Goal: Download file/media

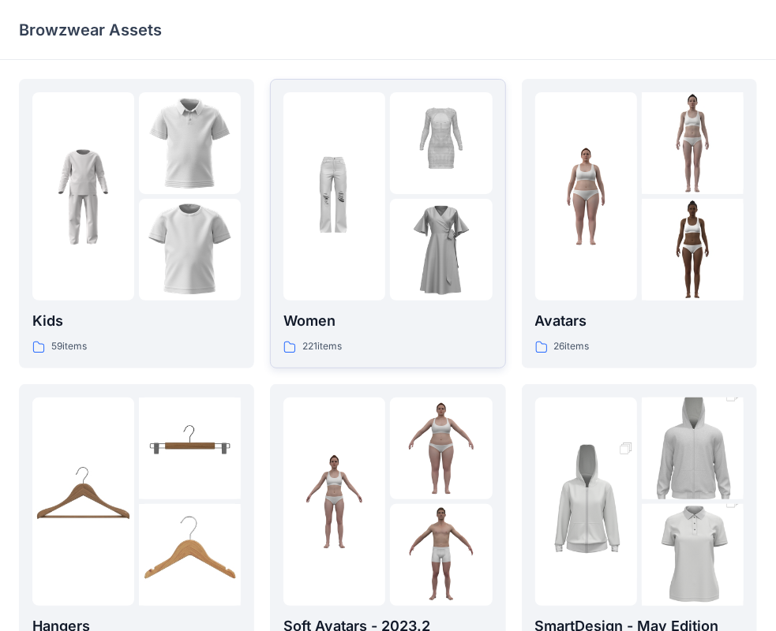
click at [406, 339] on div "221 items" at bounding box center [387, 347] width 208 height 17
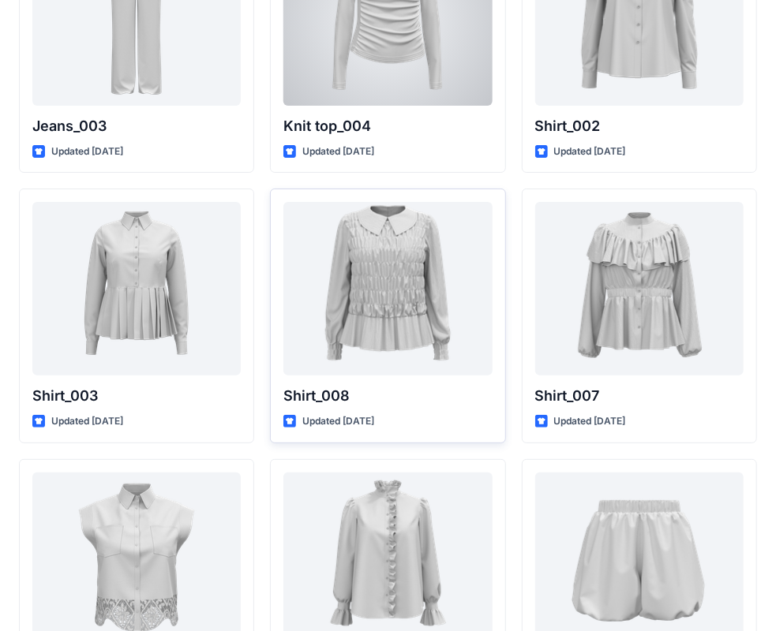
scroll to position [7063, 0]
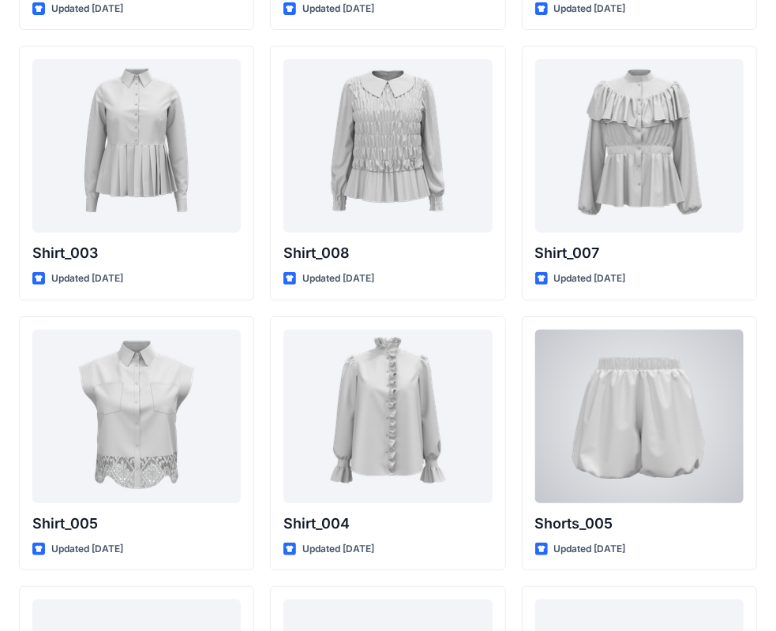
click at [612, 378] on div at bounding box center [639, 417] width 208 height 174
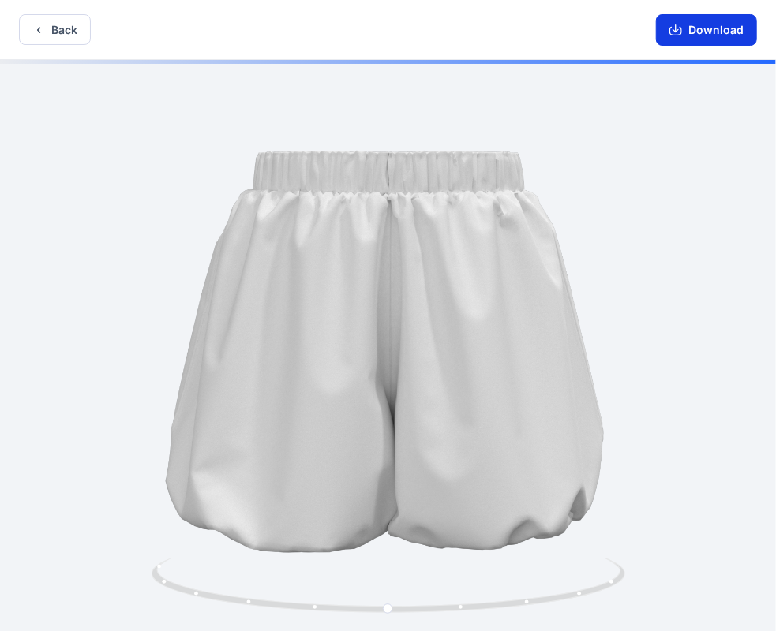
click at [706, 29] on button "Download" at bounding box center [706, 30] width 101 height 32
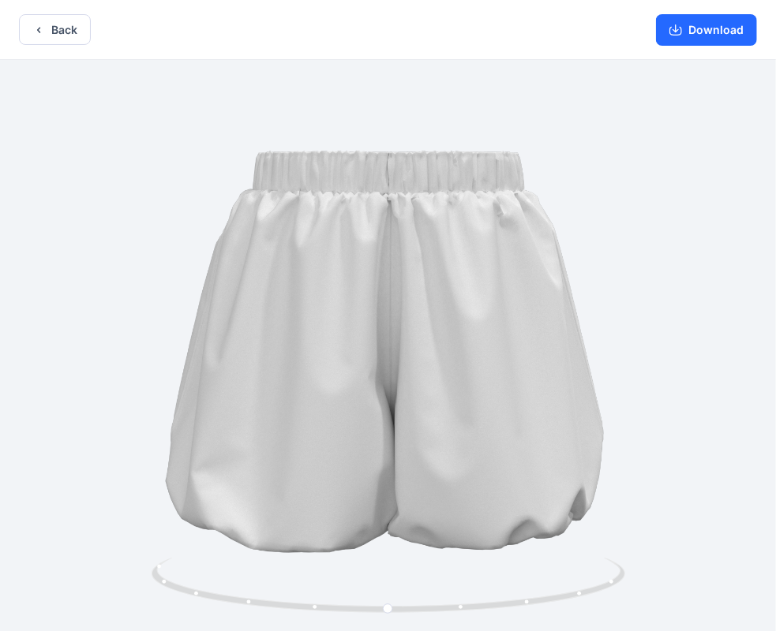
click at [151, 246] on div at bounding box center [388, 347] width 776 height 575
click at [704, 39] on button "Download" at bounding box center [706, 30] width 101 height 32
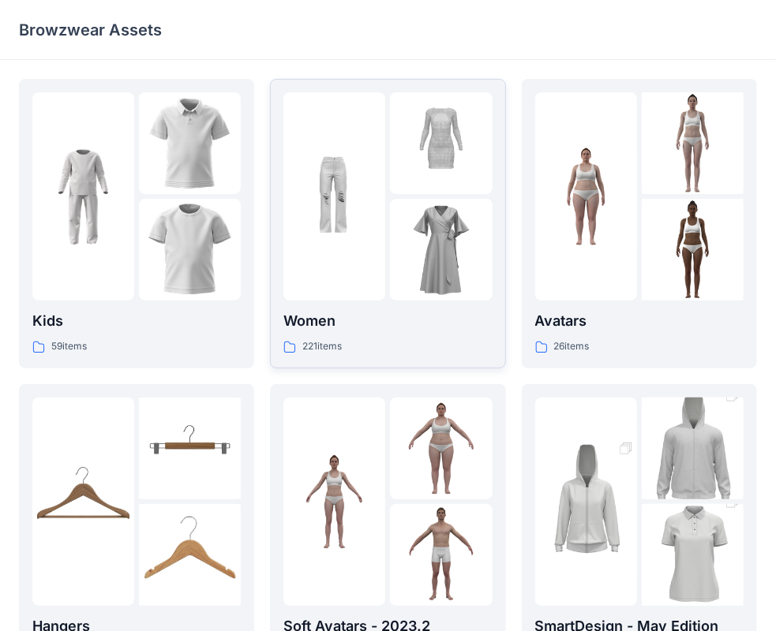
click at [319, 325] on p "Women" at bounding box center [387, 321] width 208 height 22
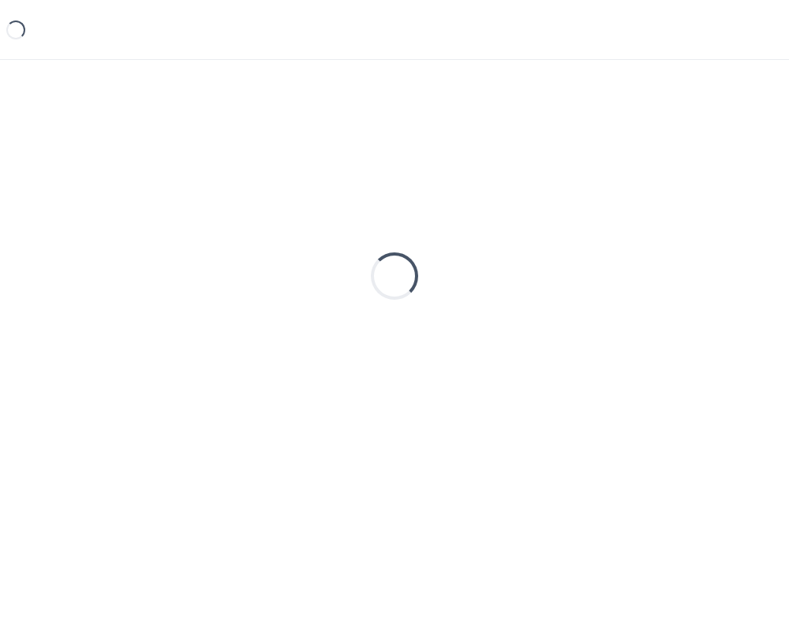
click at [319, 325] on div "Loading..." at bounding box center [394, 276] width 751 height 395
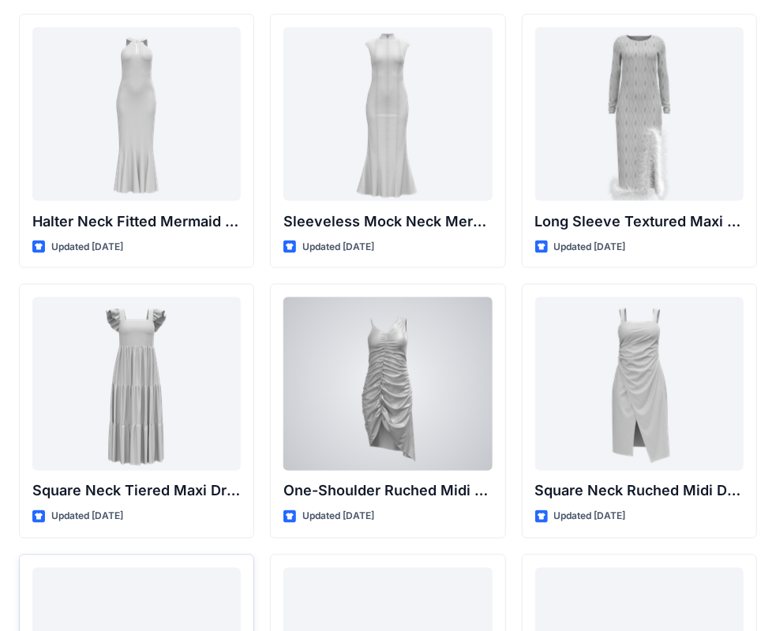
scroll to position [1009, 0]
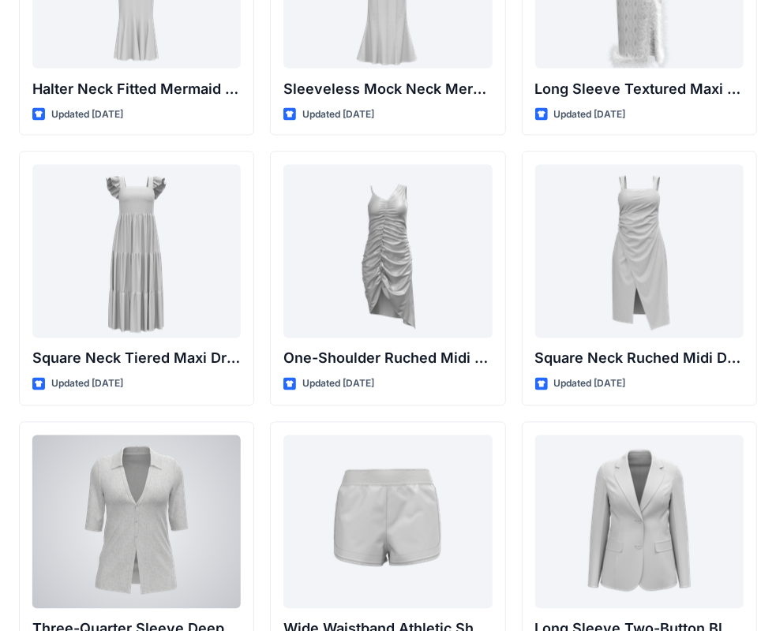
click at [108, 533] on div at bounding box center [136, 523] width 208 height 174
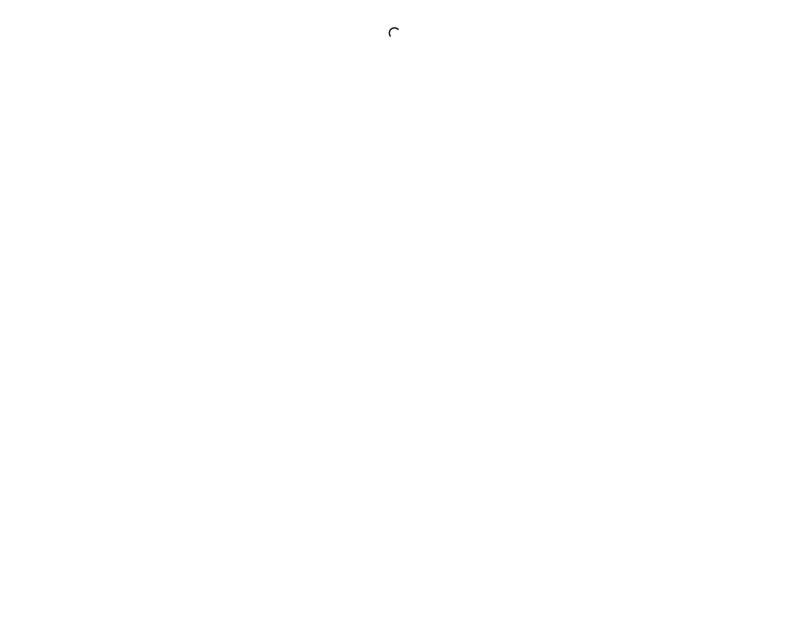
click at [108, 533] on div at bounding box center [394, 315] width 789 height 631
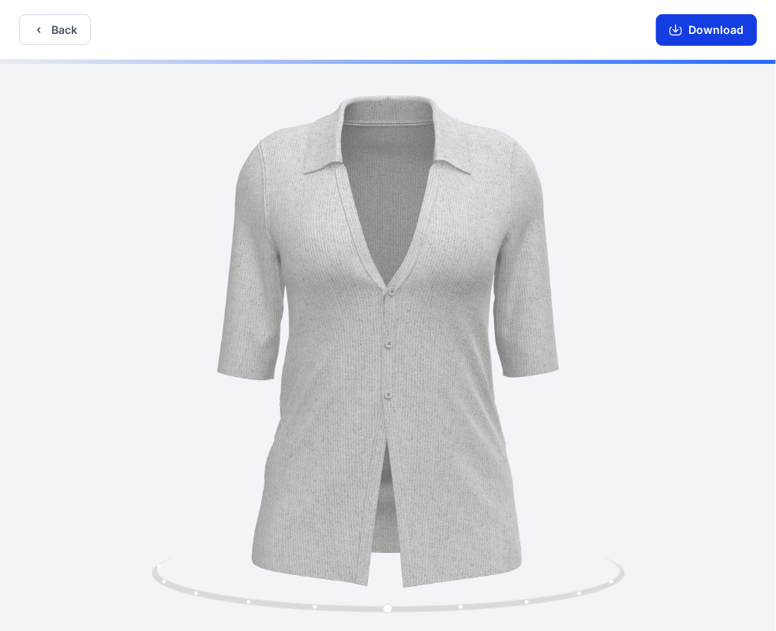
click at [680, 33] on icon "button" at bounding box center [675, 30] width 13 height 13
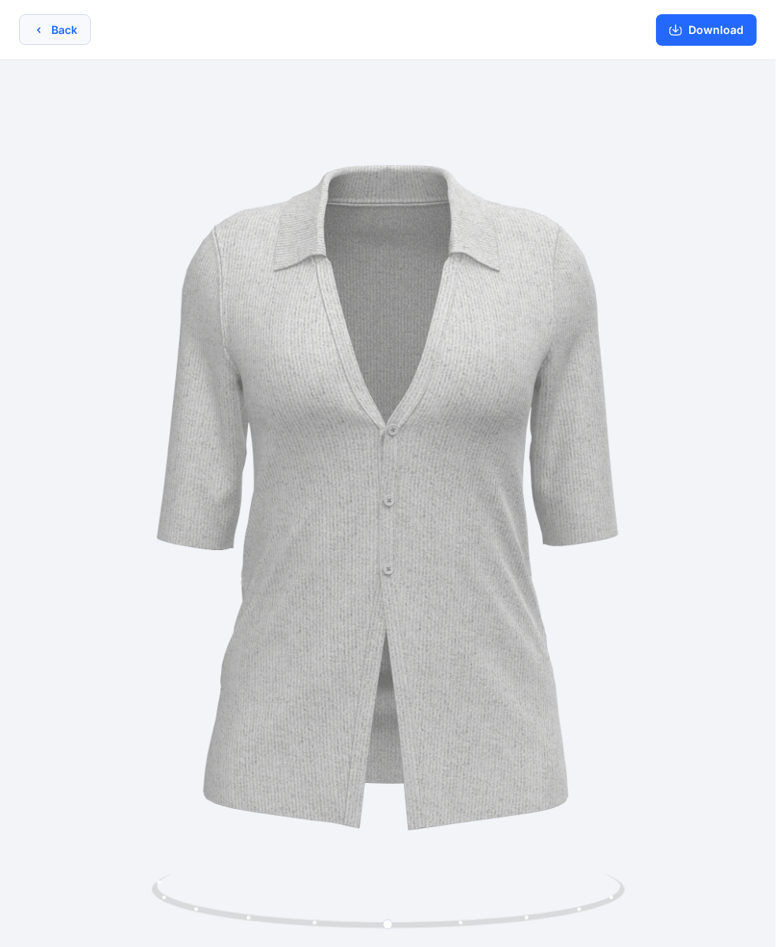
click at [69, 25] on button "Back" at bounding box center [55, 29] width 72 height 31
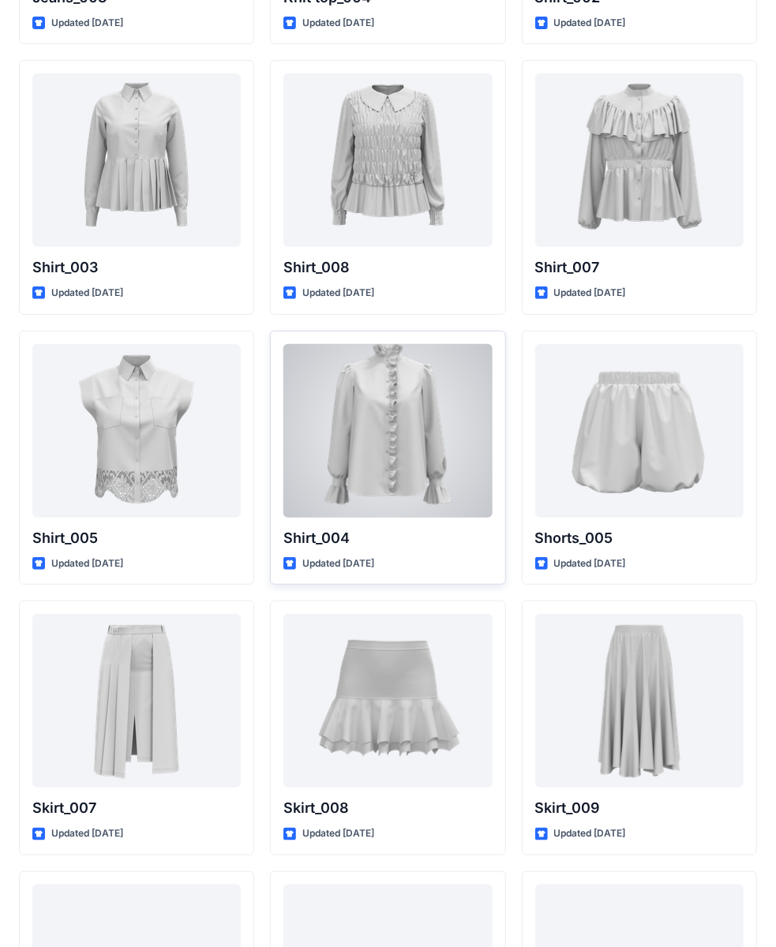
scroll to position [7027, 0]
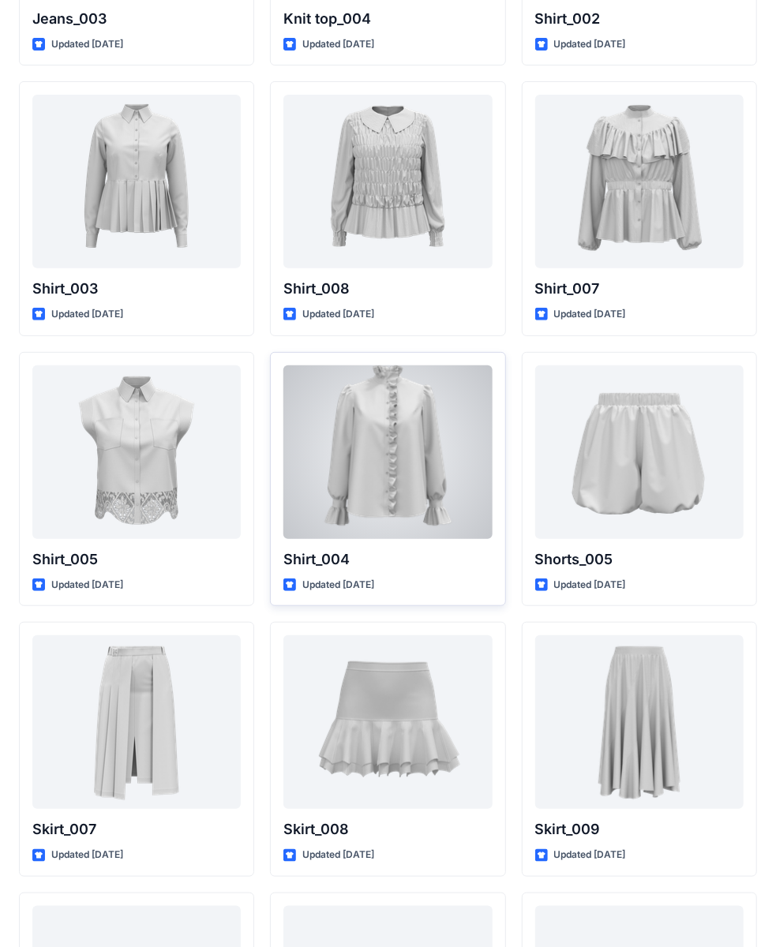
click at [376, 397] on div at bounding box center [387, 452] width 208 height 174
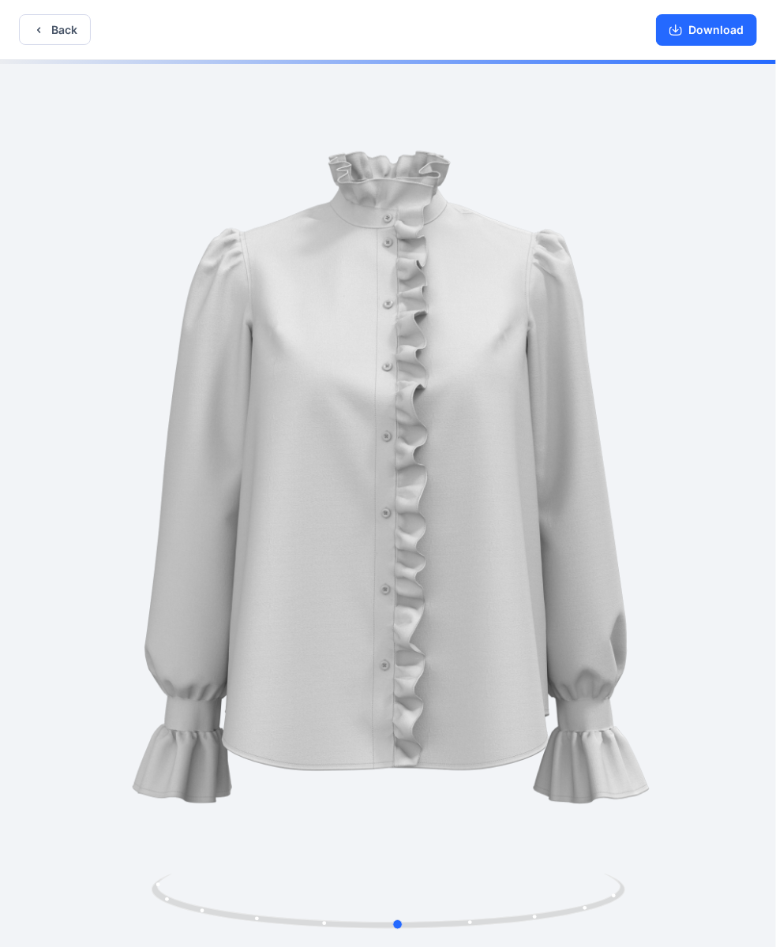
drag, startPoint x: 477, startPoint y: 273, endPoint x: 478, endPoint y: 261, distance: 11.9
drag, startPoint x: 515, startPoint y: 368, endPoint x: 526, endPoint y: 302, distance: 66.6
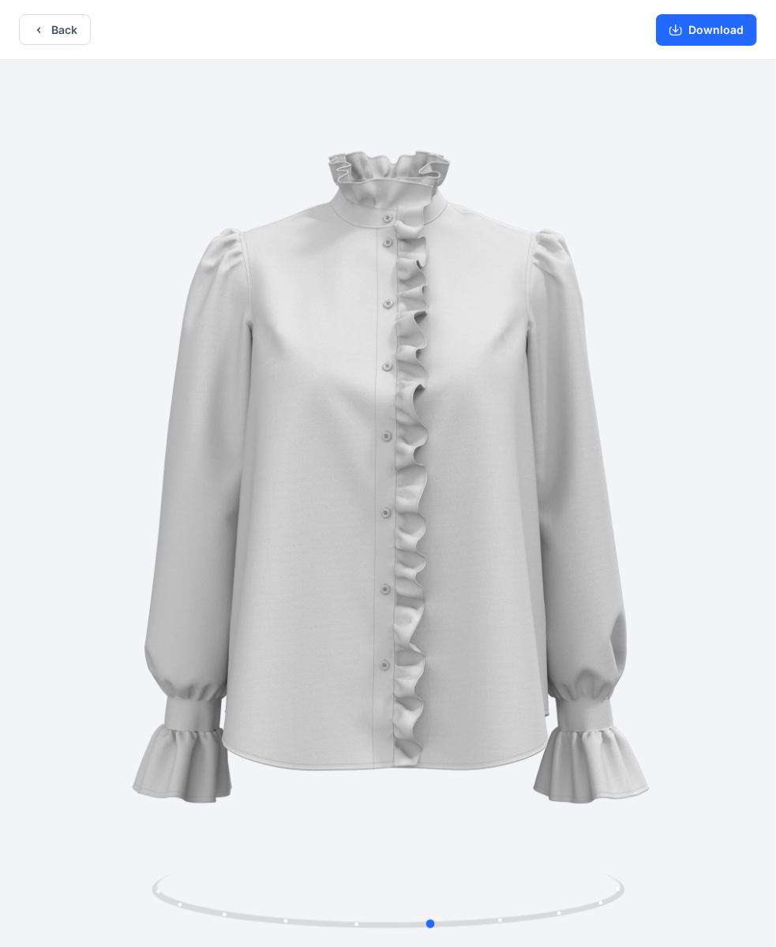
drag, startPoint x: 295, startPoint y: 328, endPoint x: 316, endPoint y: 298, distance: 36.3
click at [316, 298] on div at bounding box center [388, 505] width 776 height 890
drag, startPoint x: 422, startPoint y: 324, endPoint x: 450, endPoint y: 249, distance: 79.9
drag, startPoint x: 530, startPoint y: 403, endPoint x: 530, endPoint y: 326, distance: 77.4
click at [680, 27] on icon "button" at bounding box center [675, 30] width 13 height 13
